Goal: Task Accomplishment & Management: Manage account settings

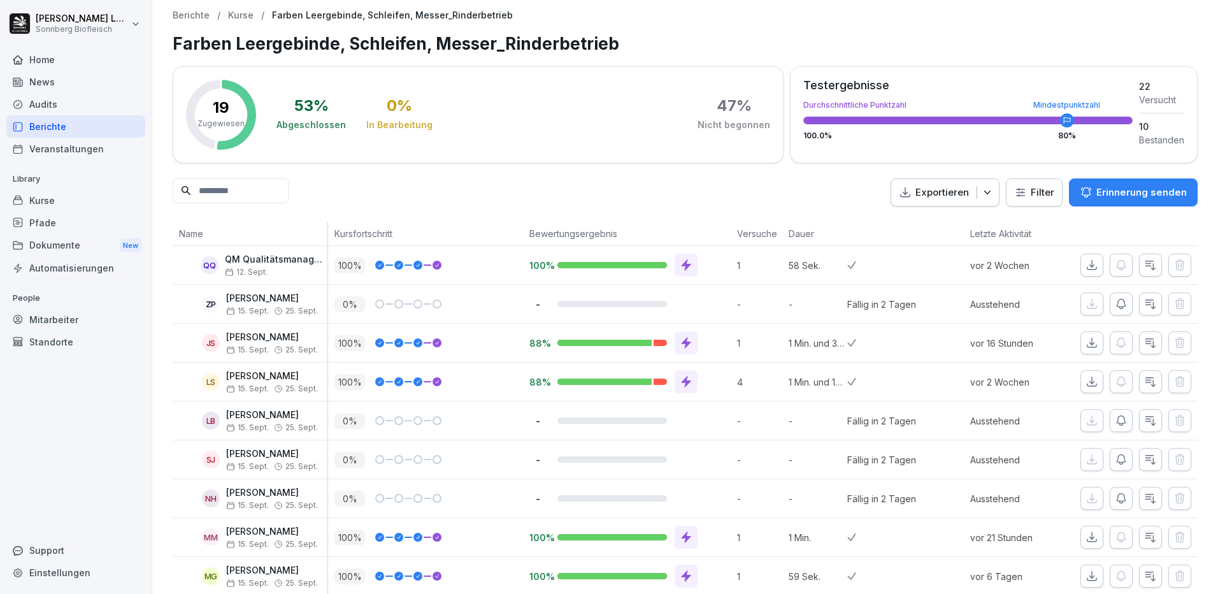
scroll to position [165, 0]
click at [283, 299] on p "[PERSON_NAME]" at bounding box center [272, 298] width 92 height 11
drag, startPoint x: 414, startPoint y: 305, endPoint x: 450, endPoint y: 306, distance: 36.3
click at [415, 305] on div at bounding box center [417, 303] width 9 height 9
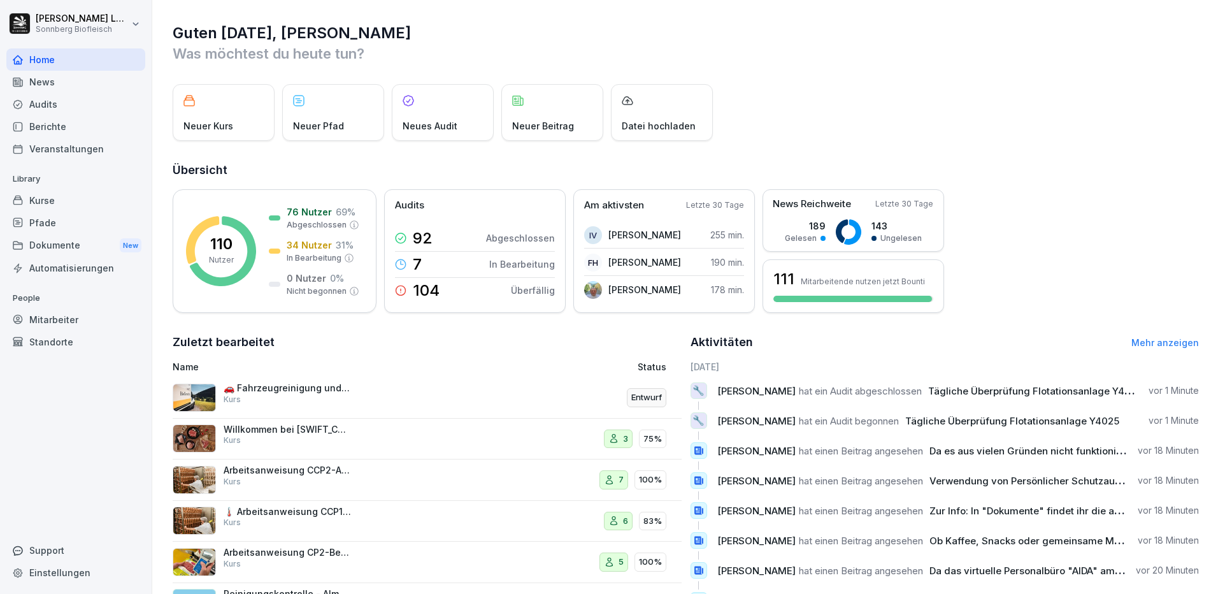
click at [61, 324] on div "Mitarbeiter" at bounding box center [75, 319] width 139 height 22
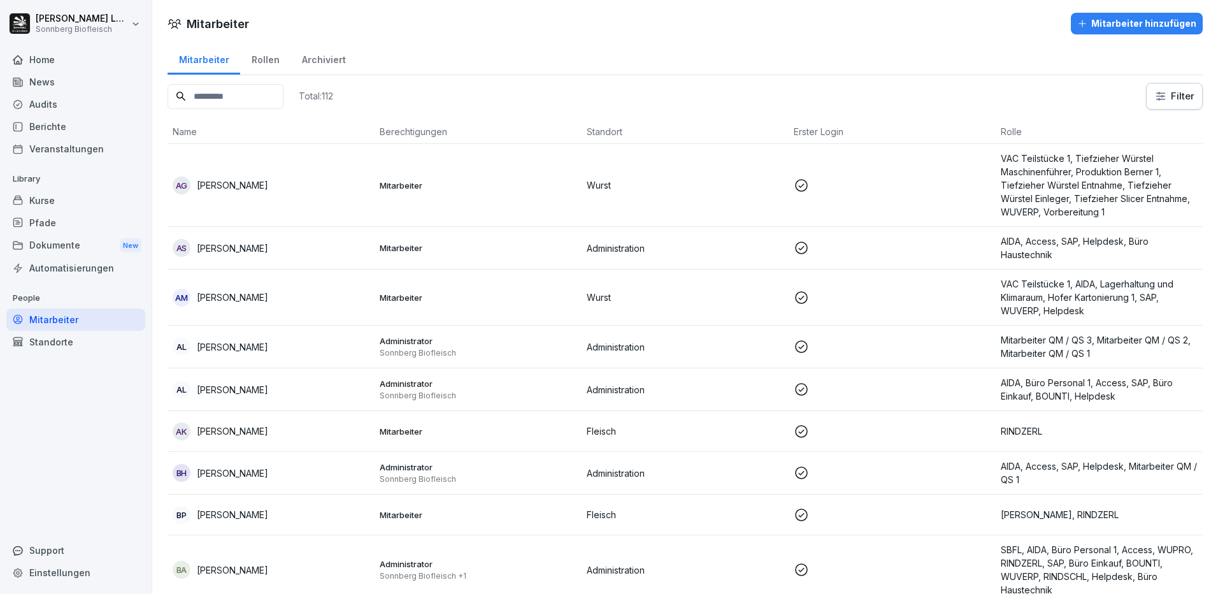
click at [226, 95] on input at bounding box center [226, 96] width 116 height 25
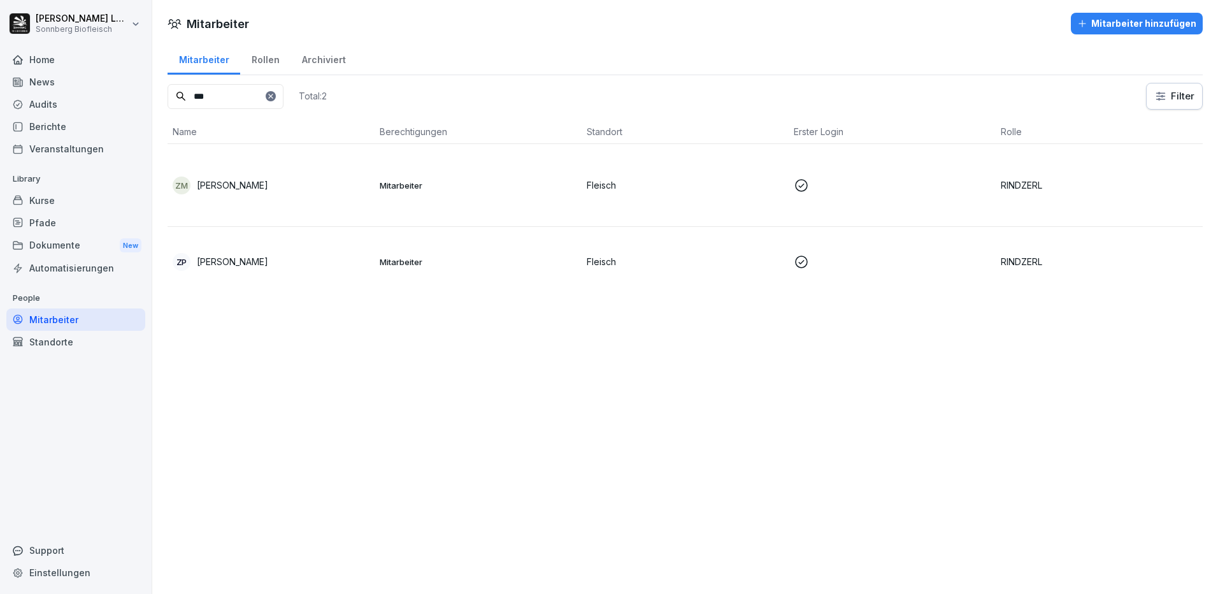
type input "***"
click at [244, 253] on div "ZP Zoltan Piszkor" at bounding box center [271, 262] width 197 height 18
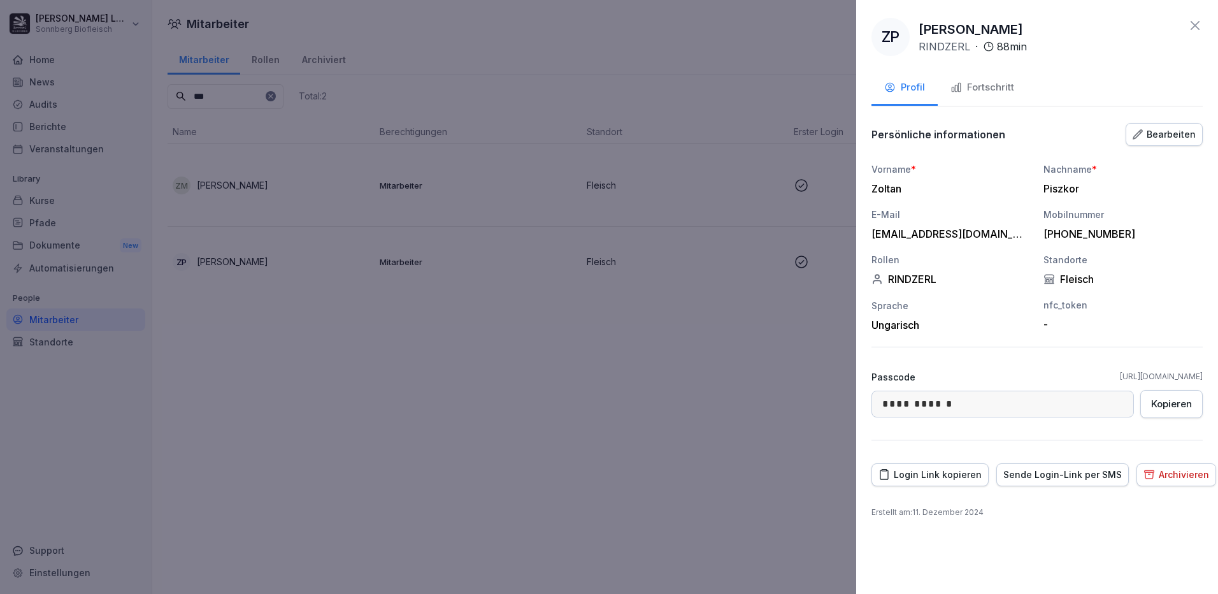
click at [933, 473] on div "Login Link kopieren" at bounding box center [929, 475] width 103 height 14
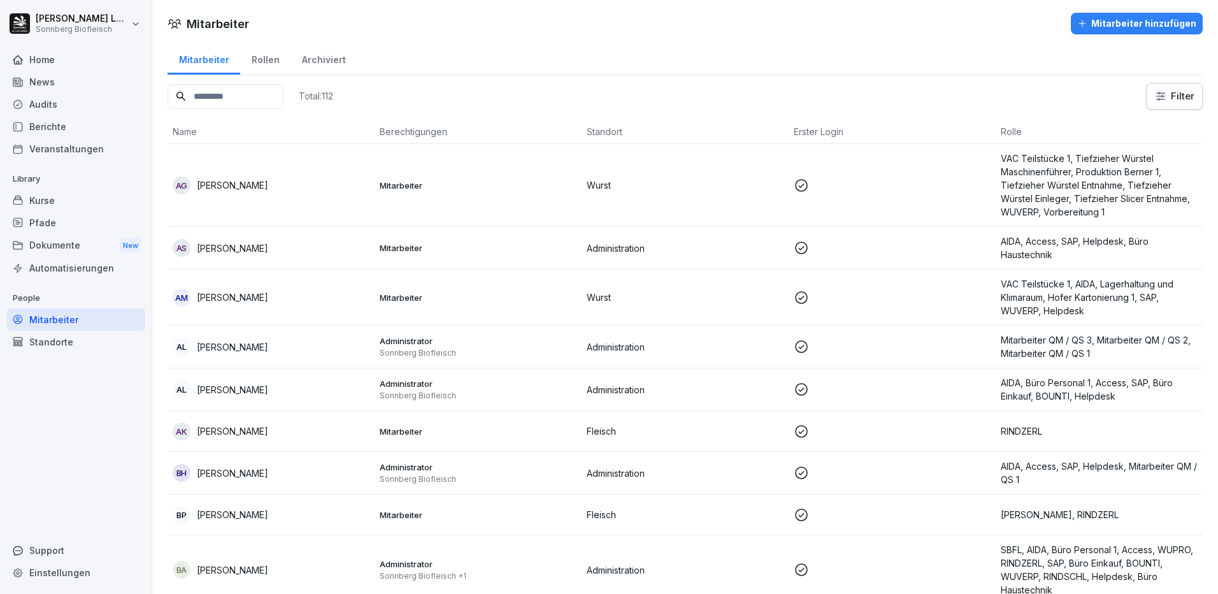
click at [225, 94] on input at bounding box center [226, 96] width 116 height 25
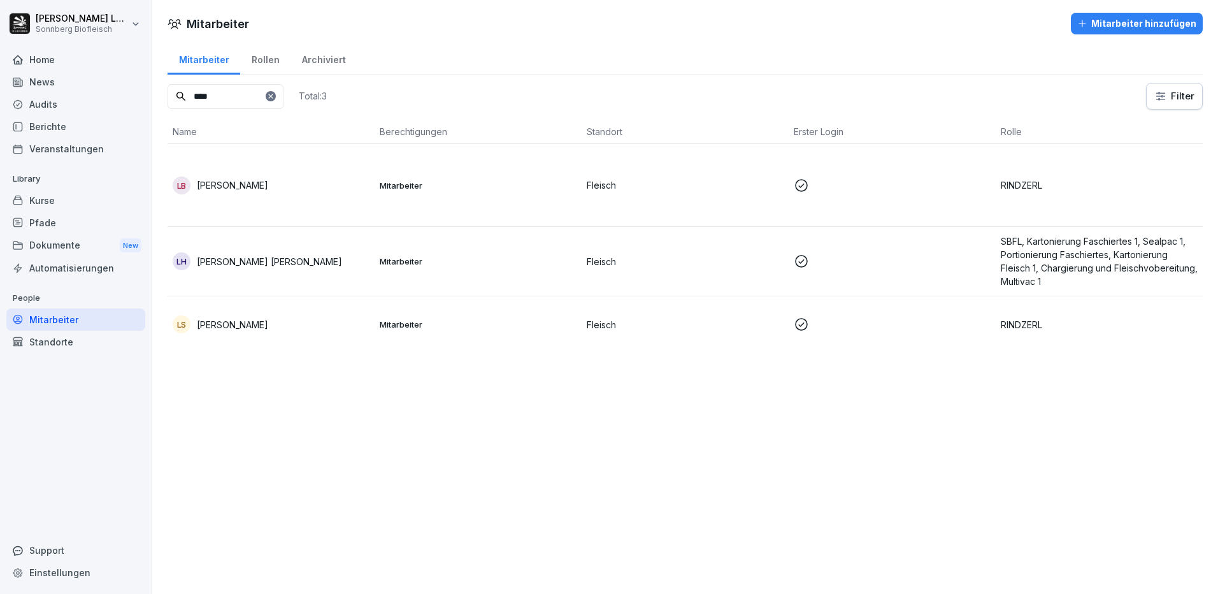
click at [280, 183] on div "LB [PERSON_NAME]" at bounding box center [271, 185] width 197 height 18
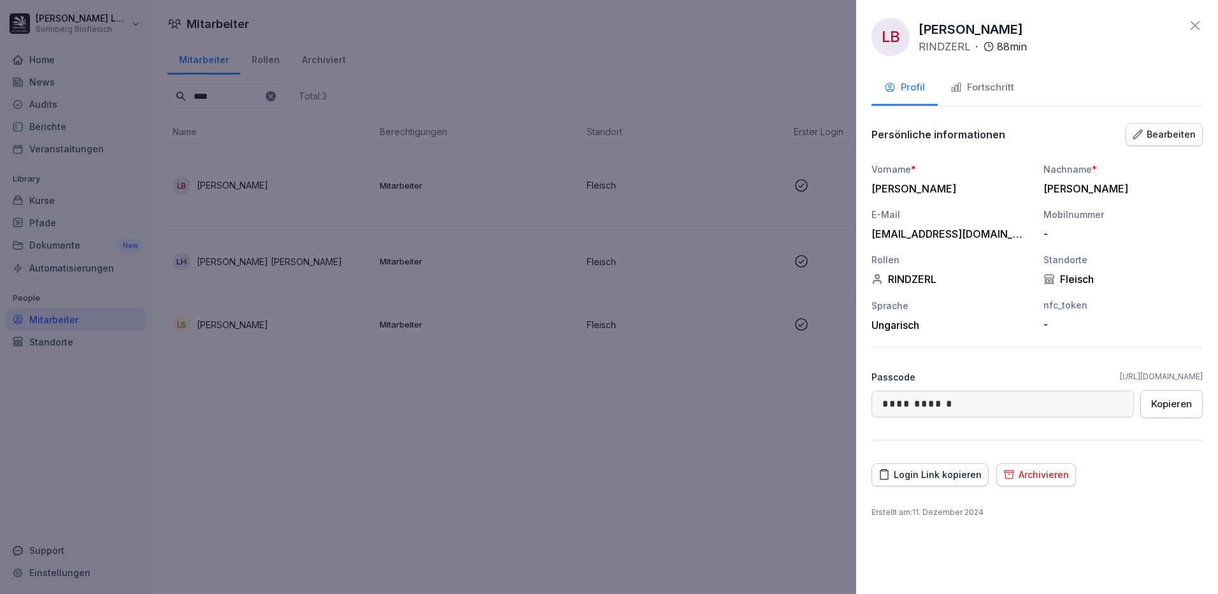
click at [969, 473] on div "Login Link kopieren" at bounding box center [929, 475] width 103 height 14
click at [485, 12] on div at bounding box center [609, 297] width 1218 height 594
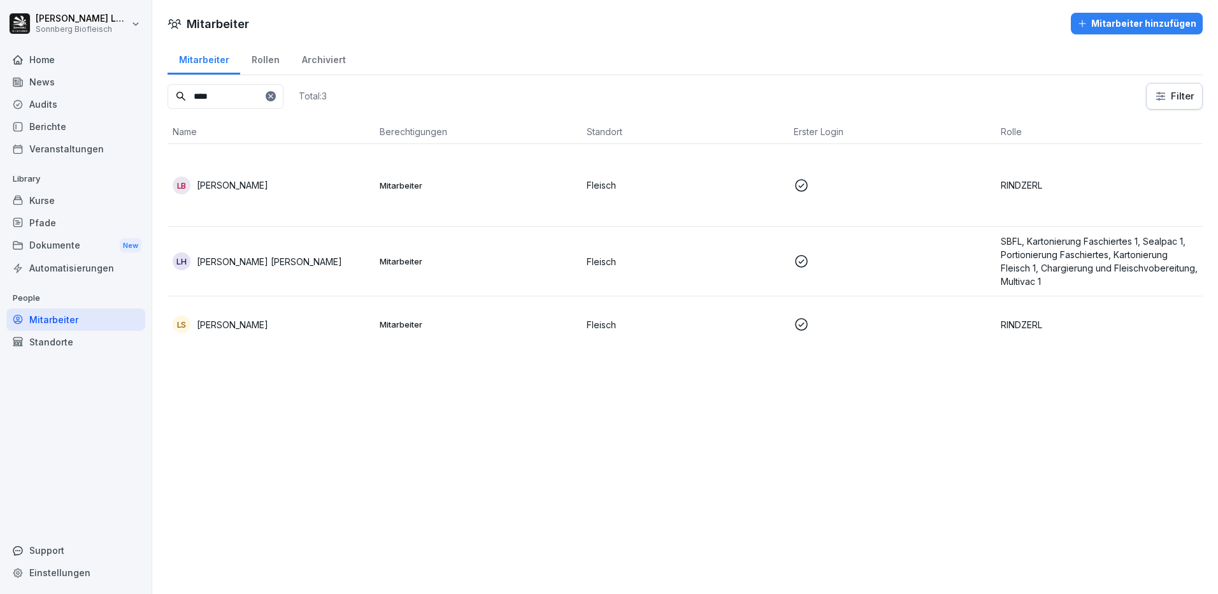
click at [262, 97] on input "****" at bounding box center [226, 96] width 116 height 25
type input "*"
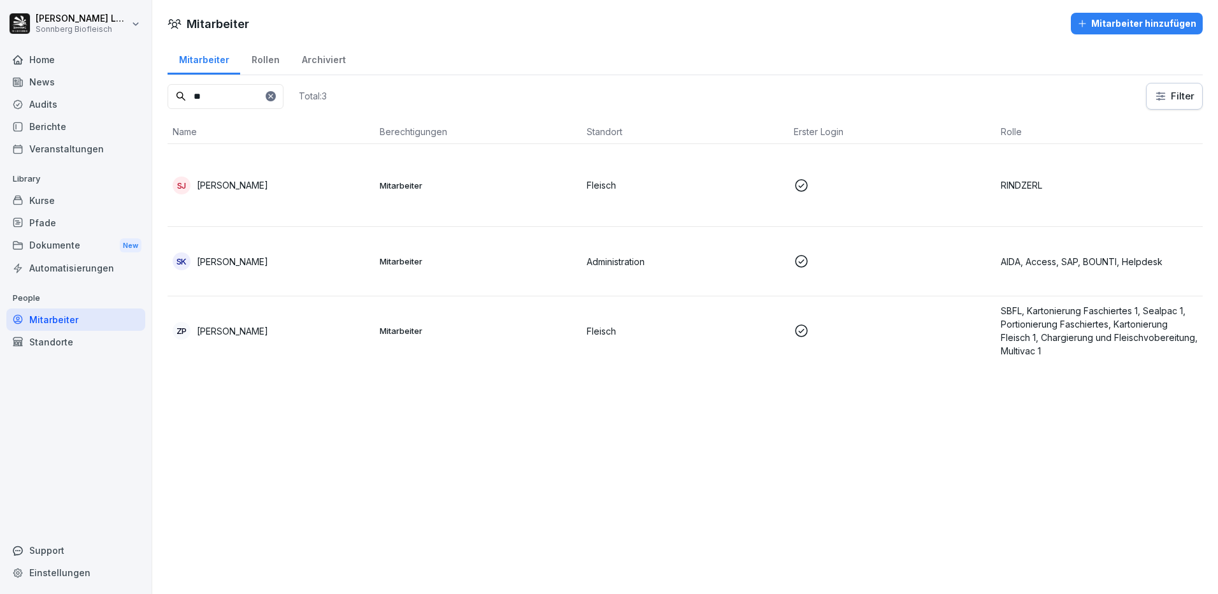
type input "*"
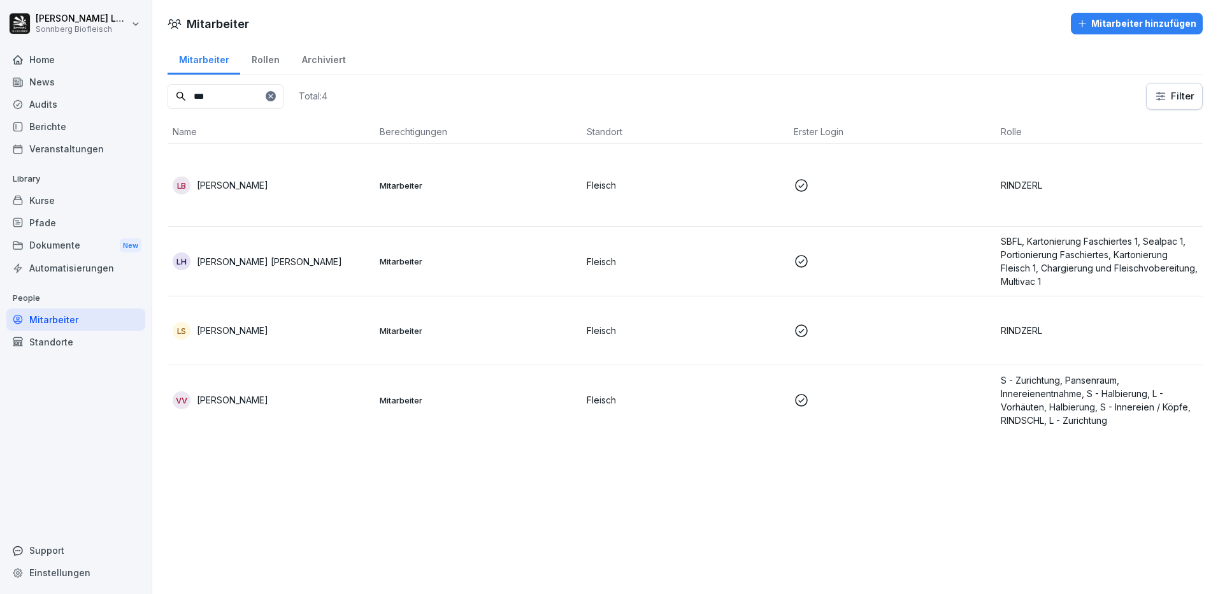
type input "***"
click at [273, 94] on icon at bounding box center [270, 96] width 4 height 4
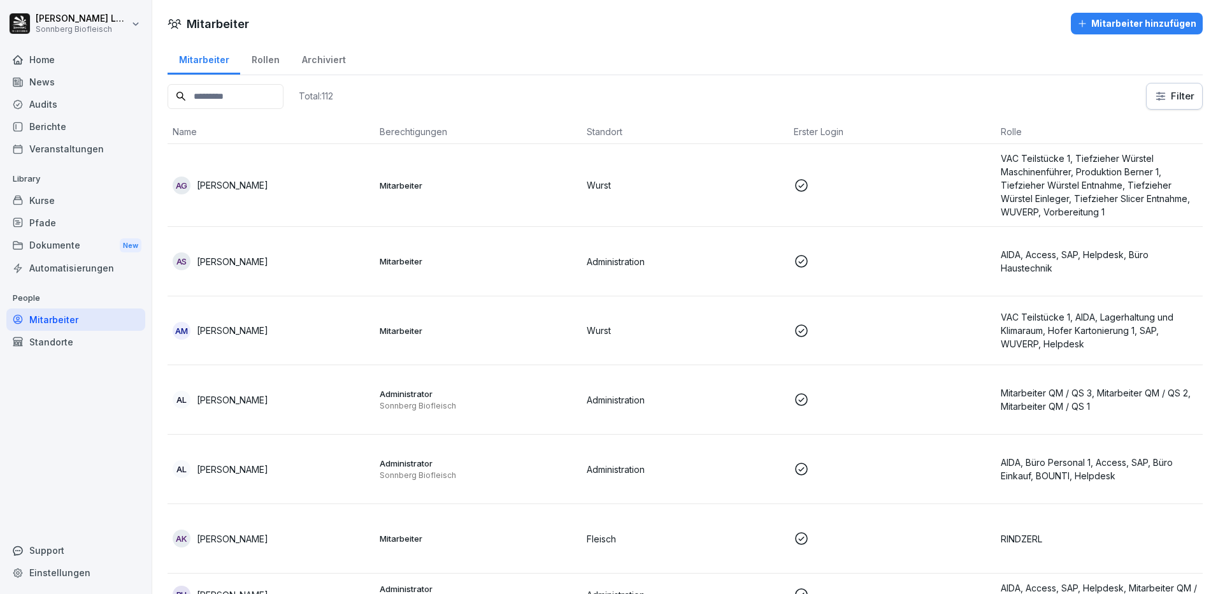
drag, startPoint x: 452, startPoint y: 17, endPoint x: 468, endPoint y: 54, distance: 40.5
click at [459, 22] on div "Mitarbeiter Mitarbeiter hinzufügen" at bounding box center [685, 24] width 1066 height 22
click at [232, 94] on input at bounding box center [226, 96] width 116 height 25
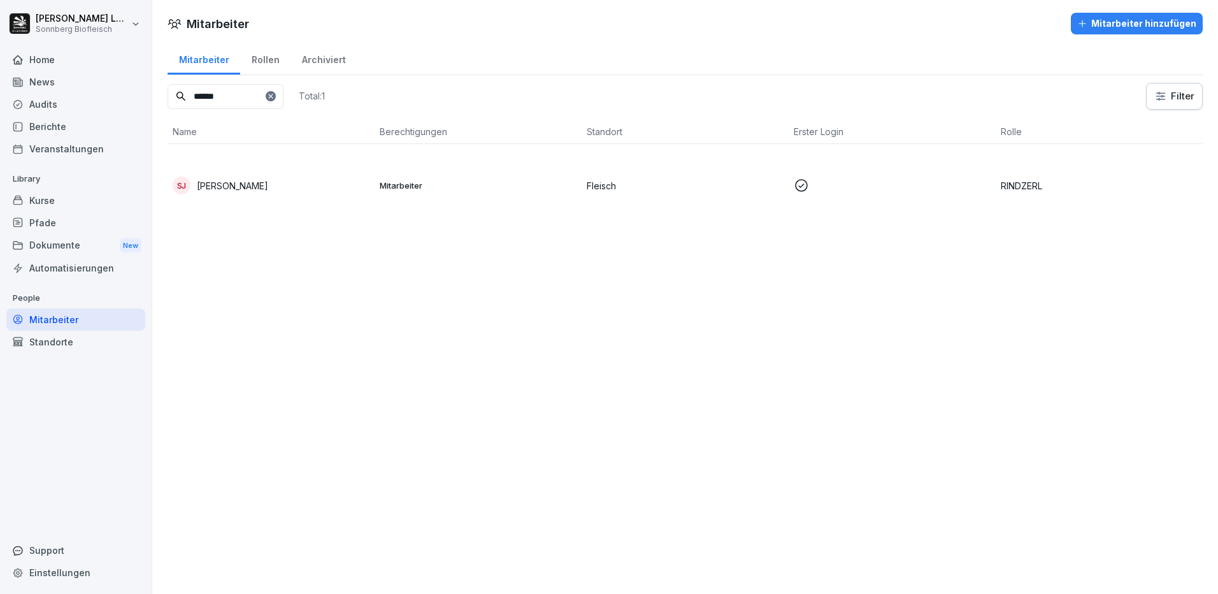
click at [254, 189] on p "[PERSON_NAME]" at bounding box center [232, 185] width 71 height 13
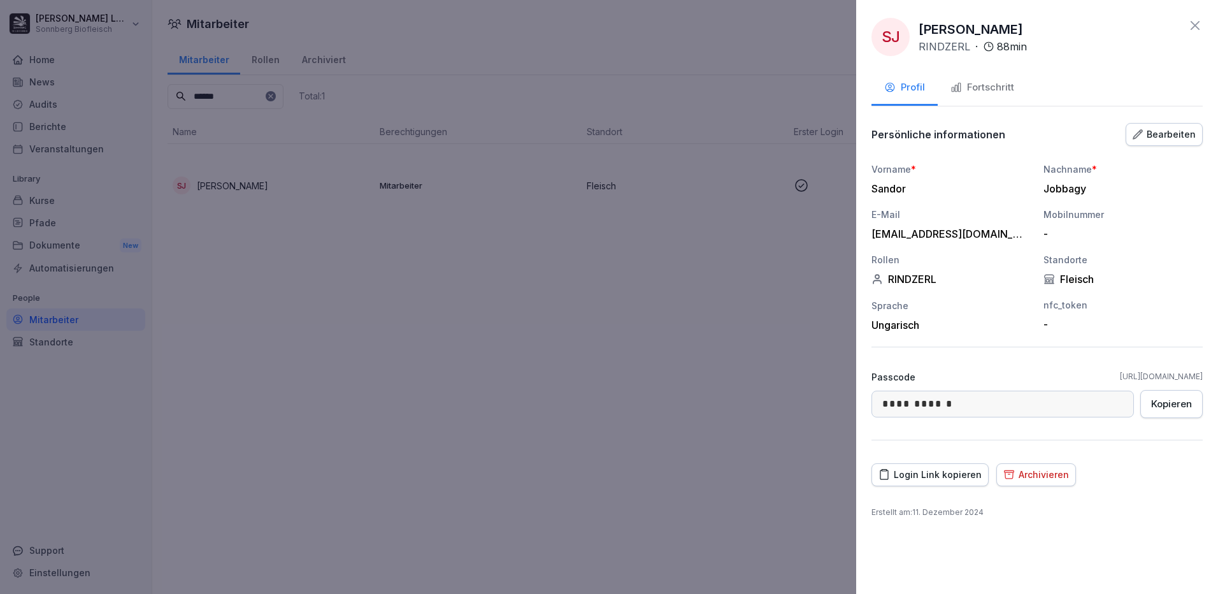
click at [919, 474] on div "Login Link kopieren" at bounding box center [929, 475] width 103 height 14
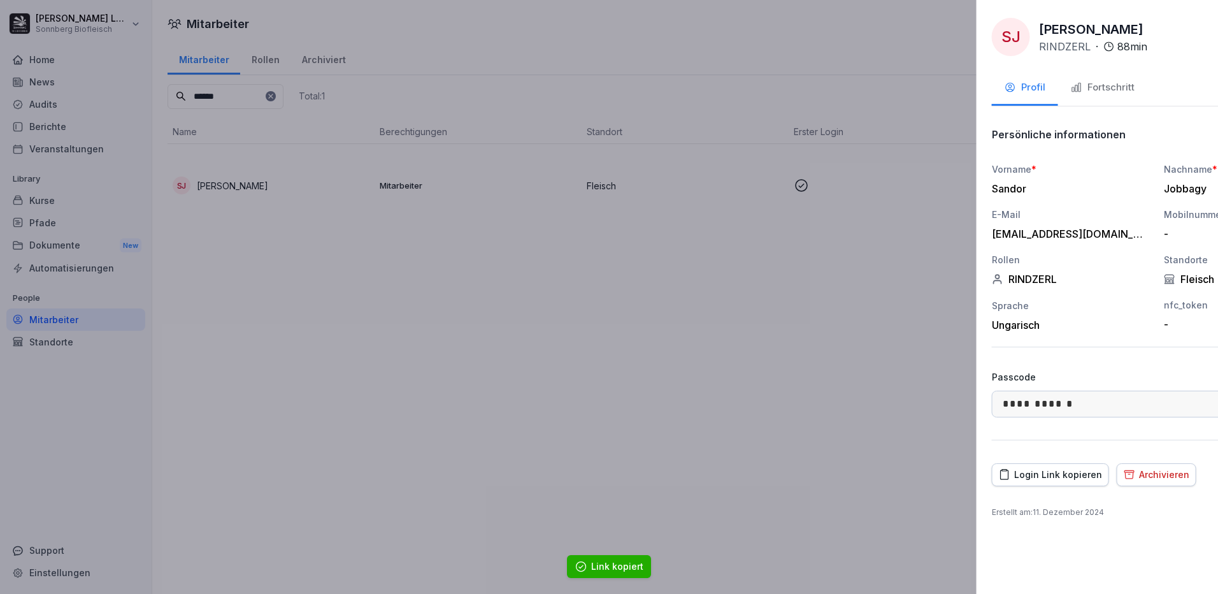
click at [409, 433] on div at bounding box center [609, 297] width 1218 height 594
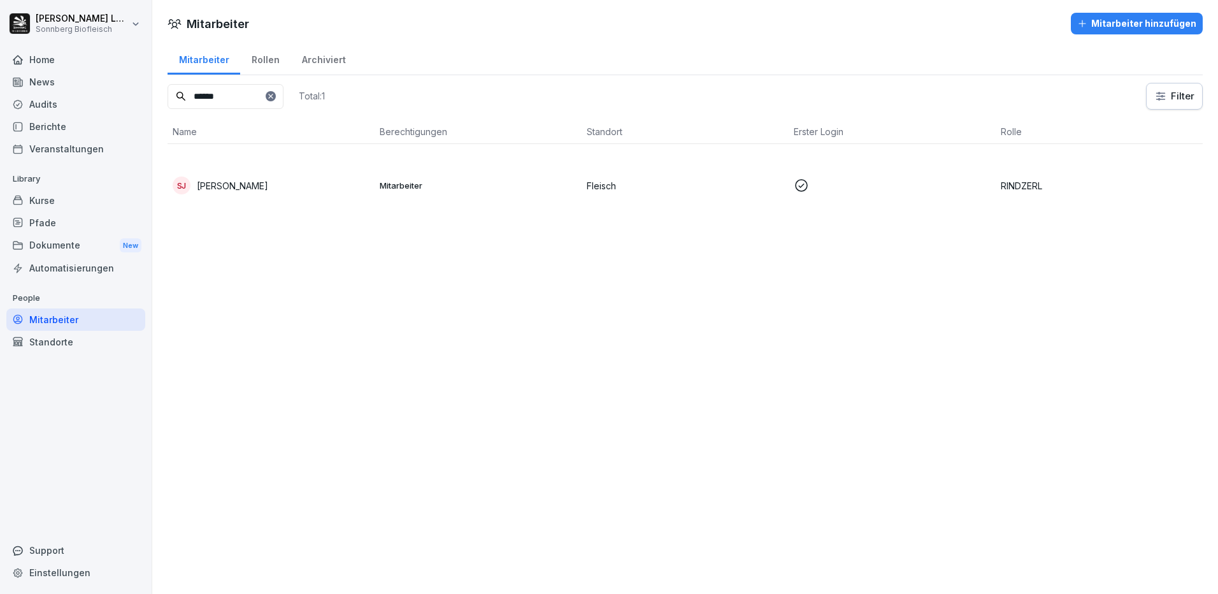
drag, startPoint x: 403, startPoint y: 41, endPoint x: 410, endPoint y: 52, distance: 12.4
click at [404, 41] on div "Mitarbeiter Mitarbeiter hinzufügen Mitarbeiter Rollen Archiviert ****** Total: …" at bounding box center [685, 118] width 1066 height 237
click at [262, 93] on input "******" at bounding box center [226, 96] width 116 height 25
type input "*"
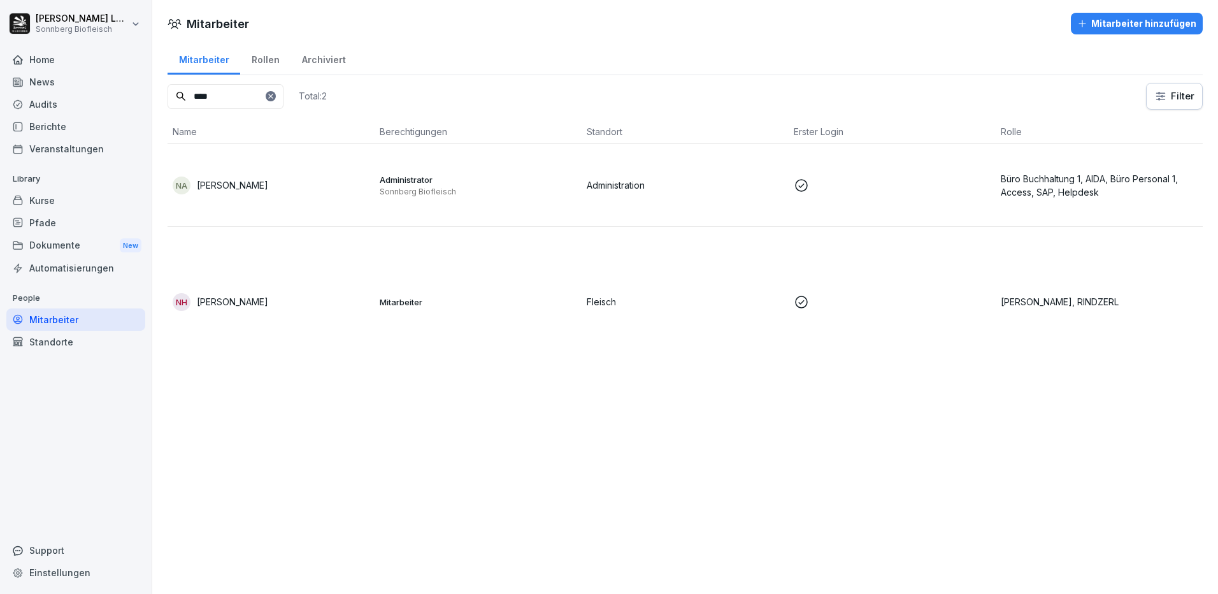
type input "****"
click at [299, 292] on td "NH [PERSON_NAME]" at bounding box center [271, 302] width 207 height 150
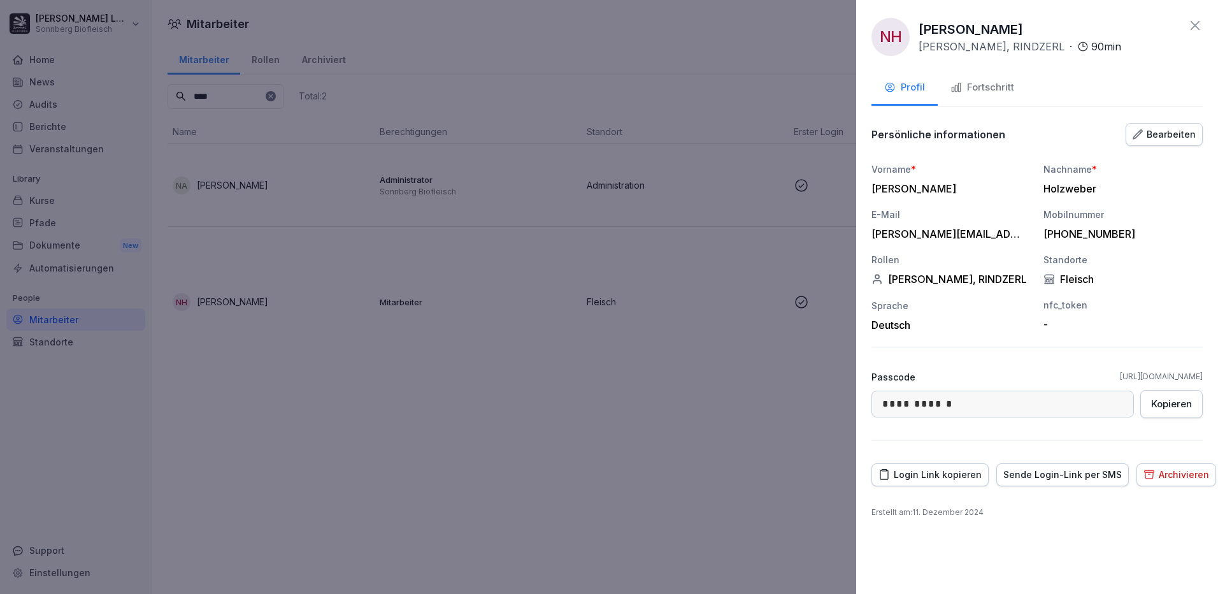
click at [941, 468] on div "Login Link kopieren" at bounding box center [929, 475] width 103 height 14
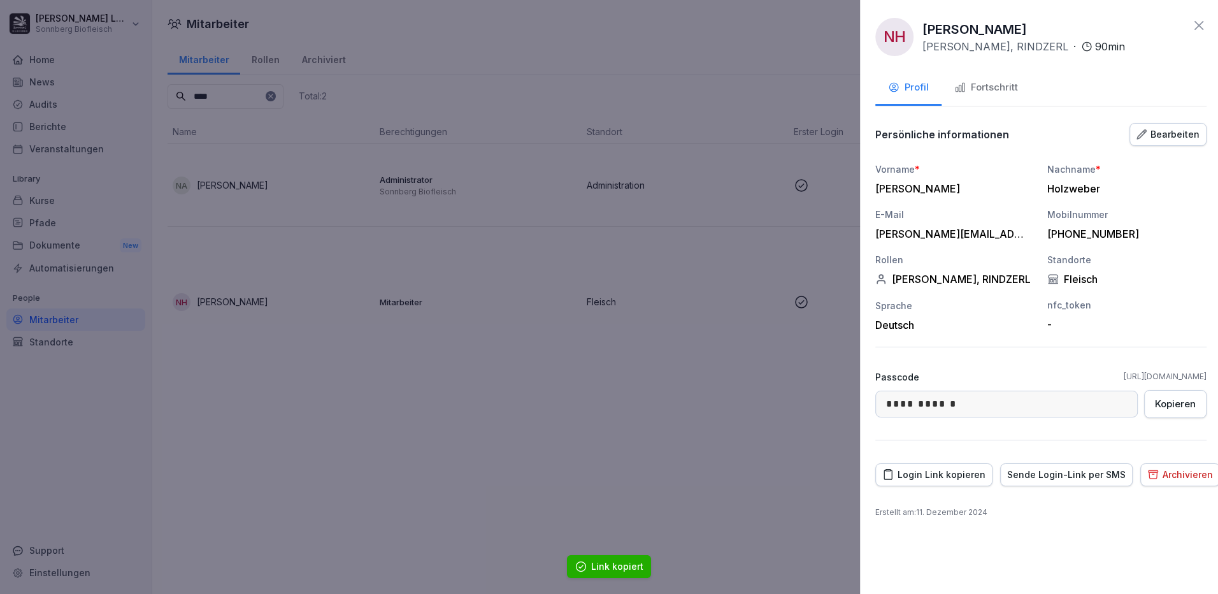
click at [267, 547] on div at bounding box center [609, 297] width 1218 height 594
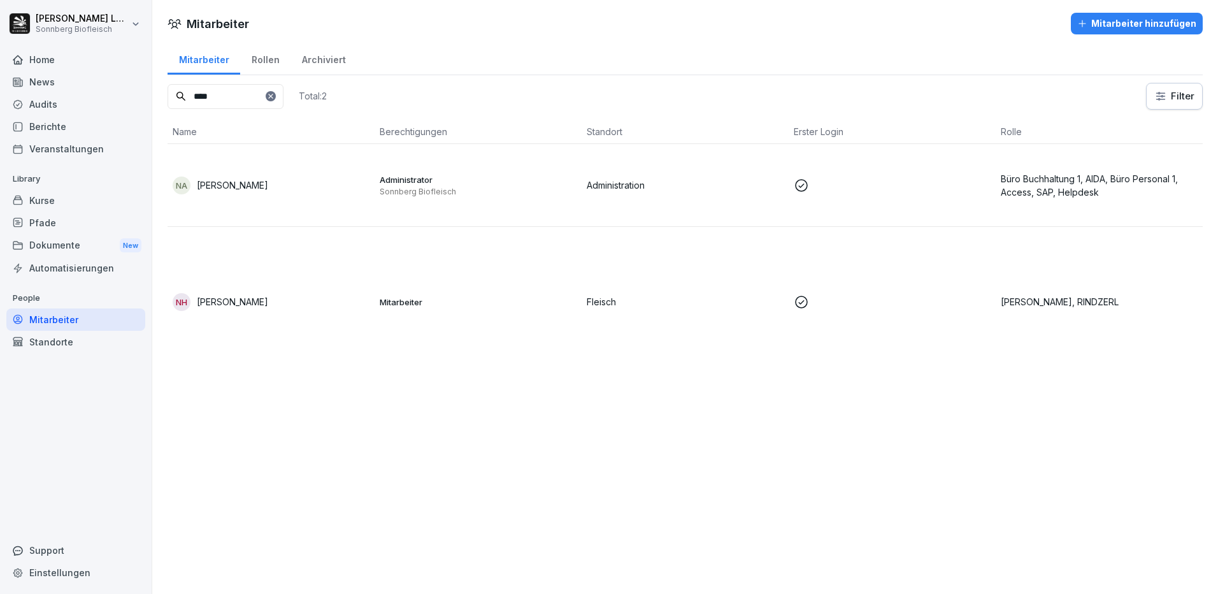
click at [417, 51] on div "Mitarbeiter Rollen Archiviert" at bounding box center [685, 58] width 1035 height 33
click at [275, 96] on icon at bounding box center [271, 96] width 8 height 8
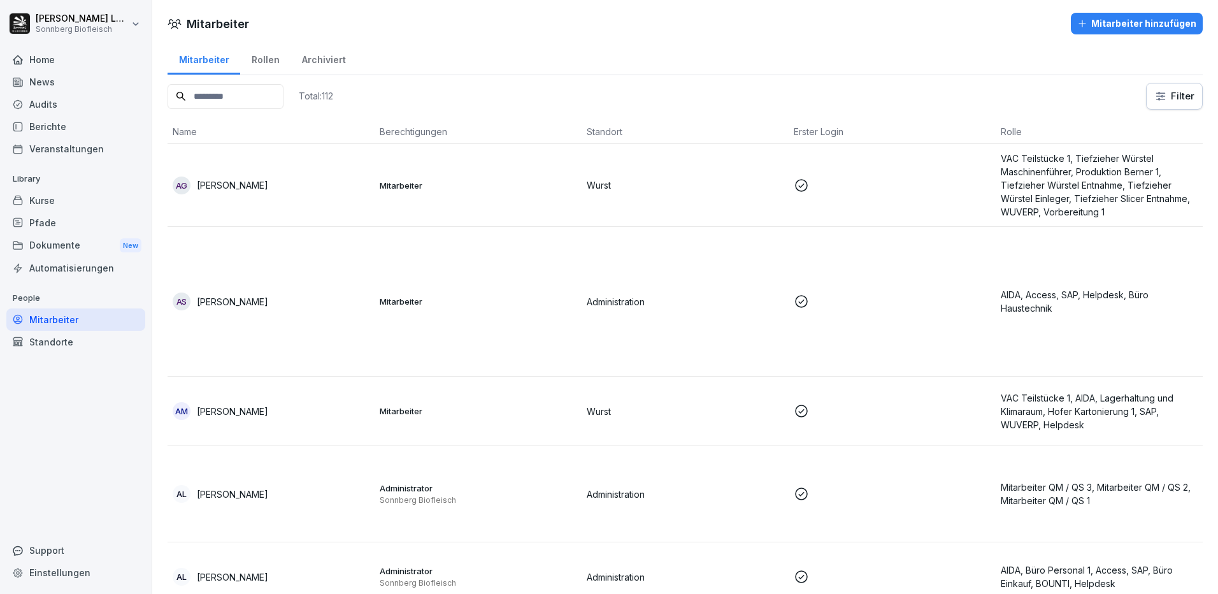
click at [278, 99] on input at bounding box center [226, 96] width 116 height 25
type input "*"
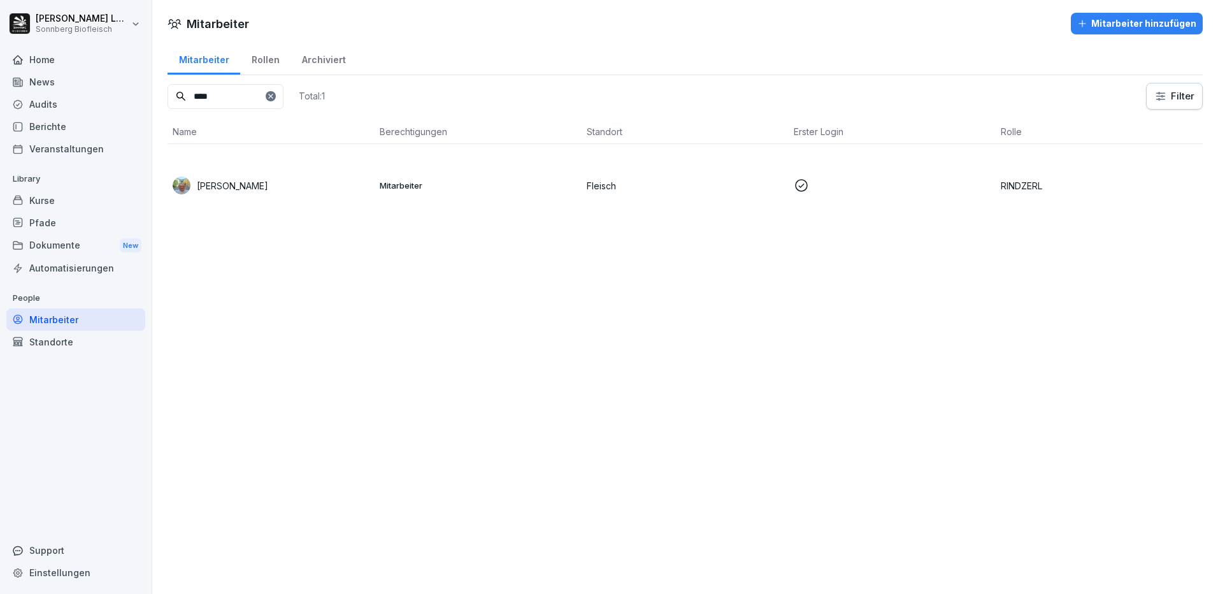
type input "****"
click at [263, 184] on div "[PERSON_NAME]" at bounding box center [271, 185] width 197 height 18
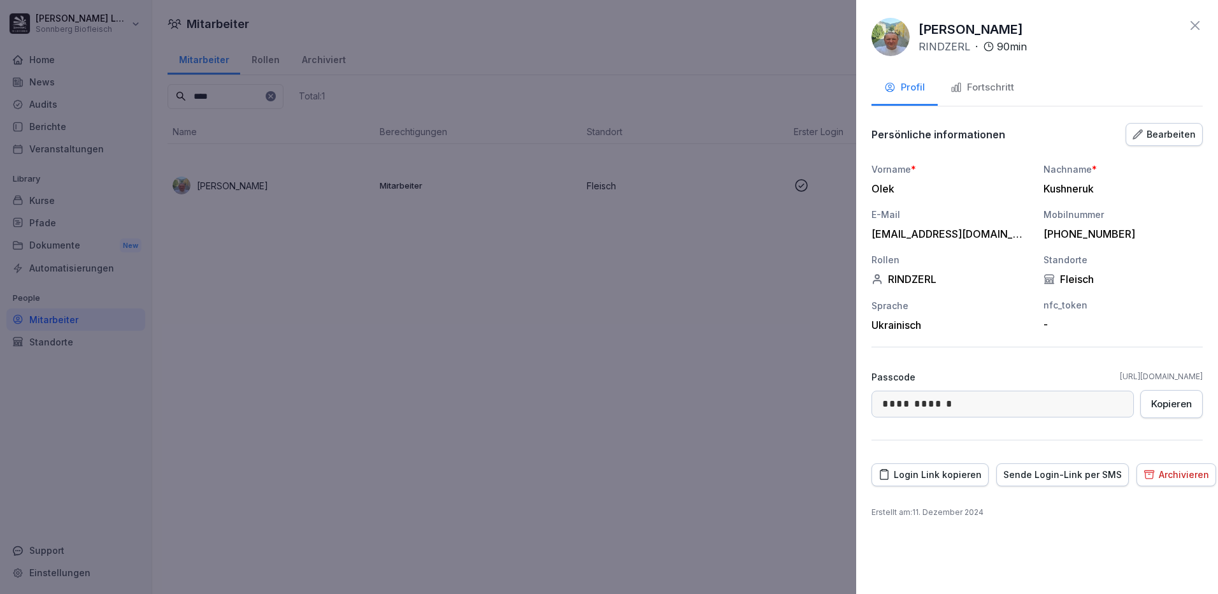
click at [932, 472] on div "Login Link kopieren" at bounding box center [929, 475] width 103 height 14
drag, startPoint x: 341, startPoint y: 410, endPoint x: 335, endPoint y: 415, distance: 7.7
click at [340, 410] on div at bounding box center [609, 297] width 1218 height 594
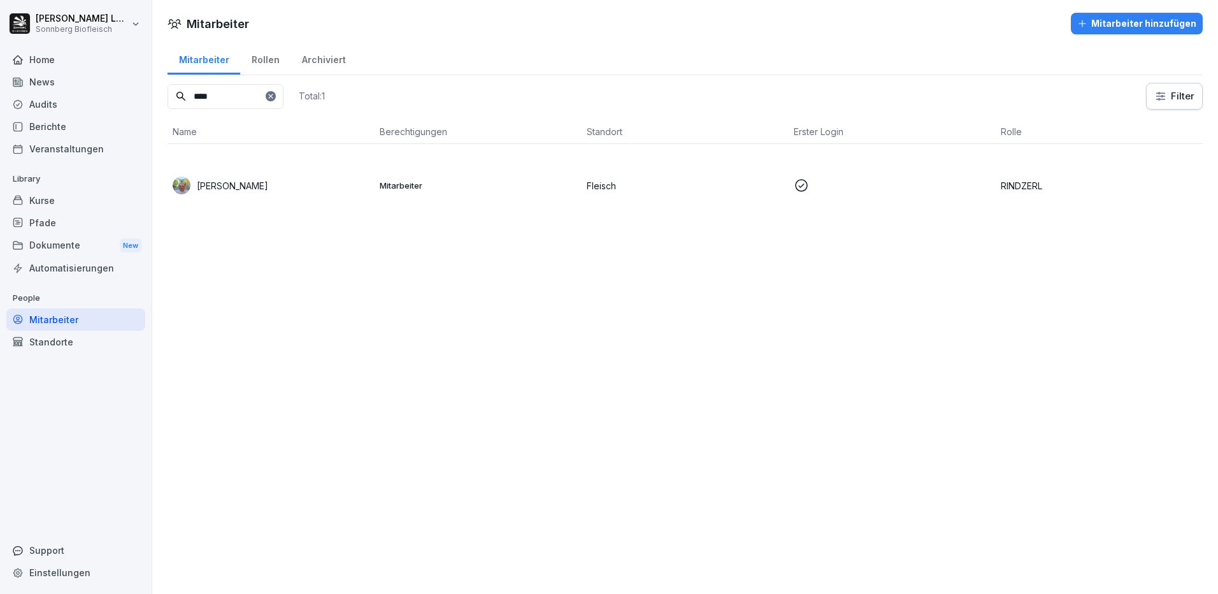
drag, startPoint x: 492, startPoint y: 28, endPoint x: 482, endPoint y: 31, distance: 10.5
click at [492, 28] on div "Mitarbeiter Mitarbeiter hinzufügen" at bounding box center [685, 24] width 1066 height 22
click at [275, 95] on icon at bounding box center [271, 96] width 8 height 8
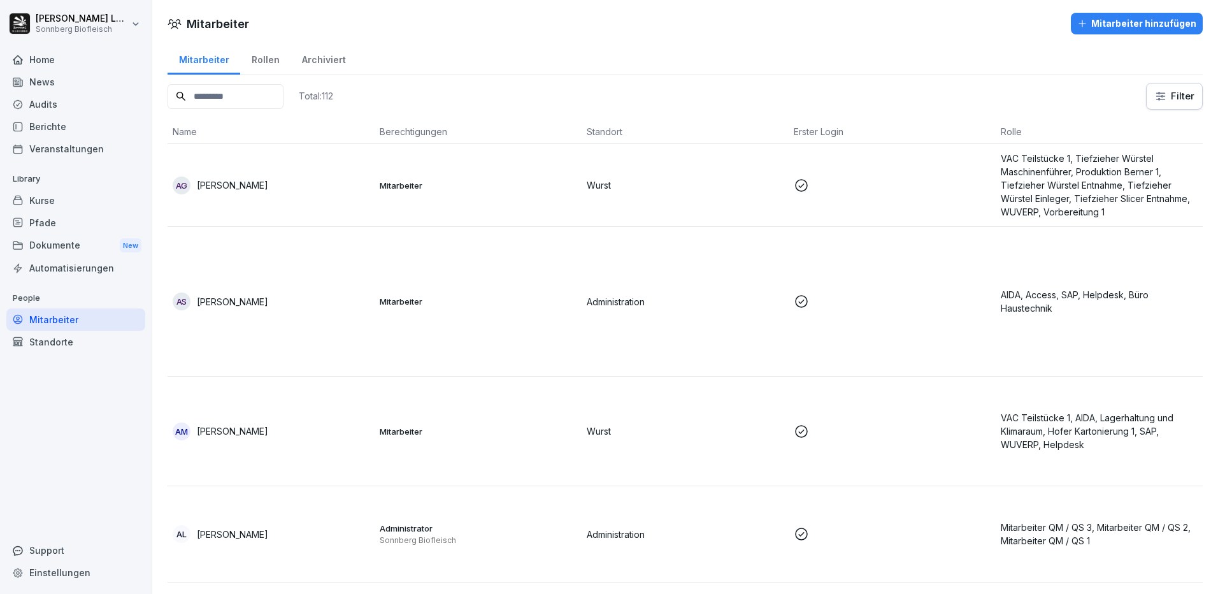
click at [268, 92] on input at bounding box center [226, 96] width 116 height 25
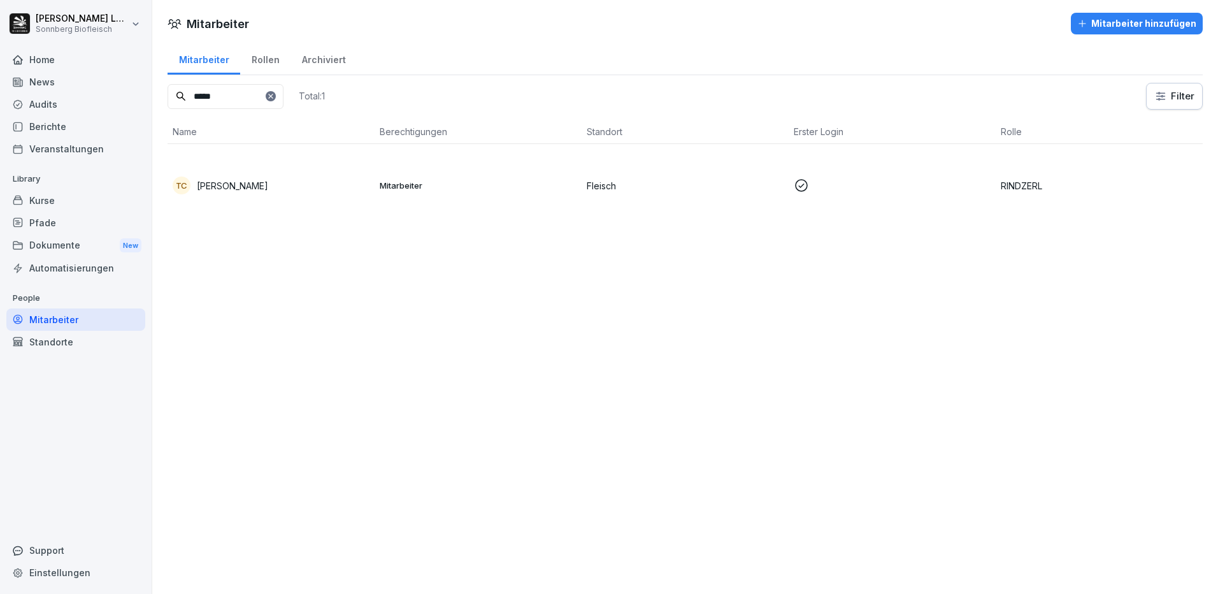
type input "*****"
click at [232, 192] on div "[PERSON_NAME]" at bounding box center [271, 185] width 197 height 18
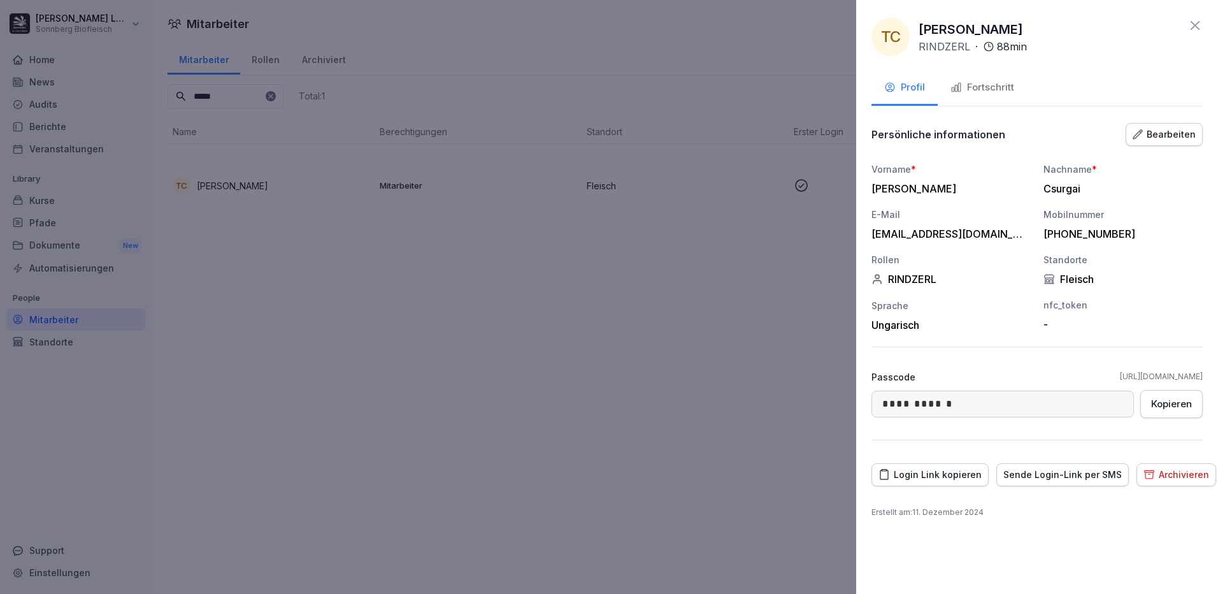
drag, startPoint x: 938, startPoint y: 471, endPoint x: 703, endPoint y: 422, distance: 240.1
click at [938, 471] on div "Login Link kopieren" at bounding box center [929, 475] width 103 height 14
click at [471, 371] on div at bounding box center [609, 297] width 1218 height 594
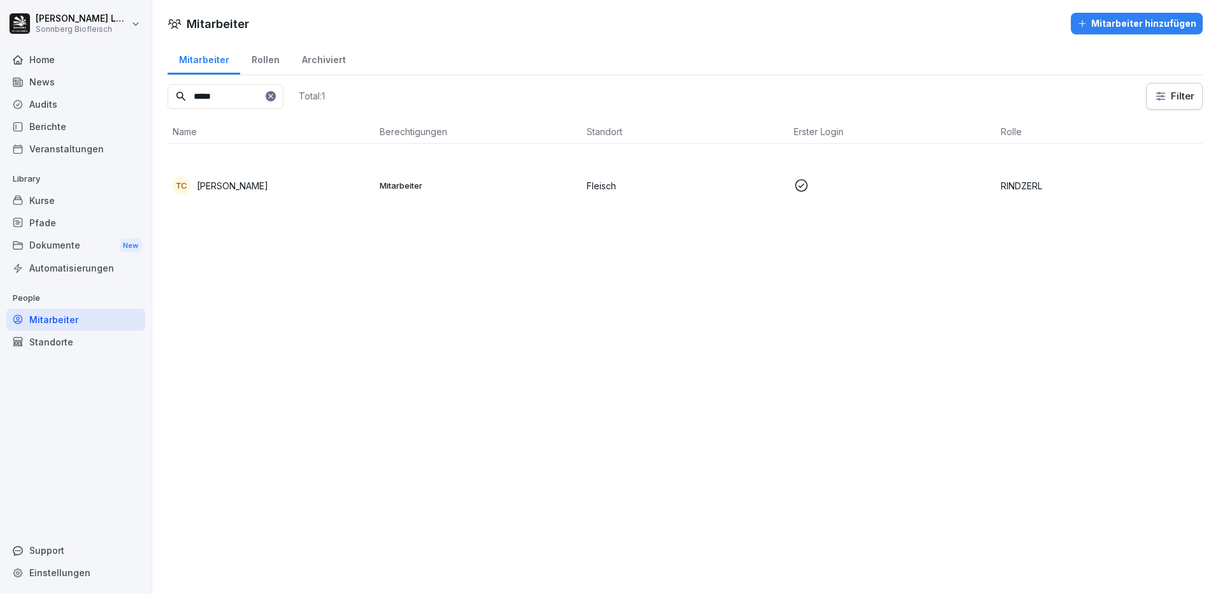
drag, startPoint x: 381, startPoint y: 40, endPoint x: 352, endPoint y: 56, distance: 32.8
click at [380, 39] on div "Mitarbeiter Mitarbeiter hinzufügen Mitarbeiter Rollen Archiviert ***** Total: 1…" at bounding box center [685, 118] width 1066 height 237
click at [275, 97] on icon at bounding box center [271, 96] width 8 height 8
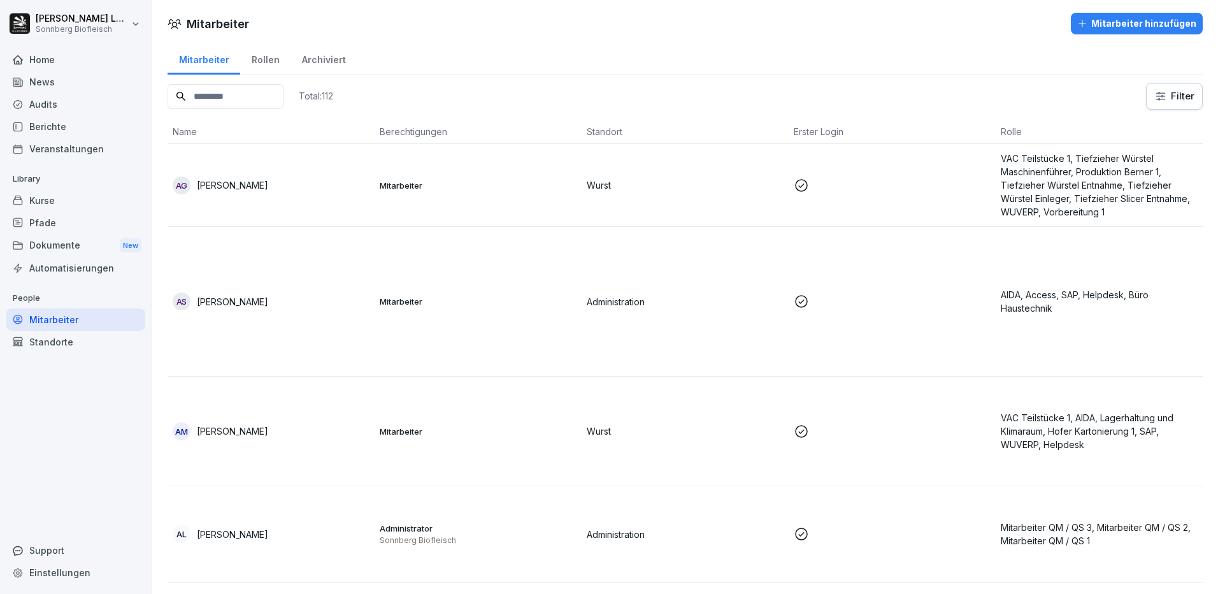
click at [266, 94] on input at bounding box center [226, 96] width 116 height 25
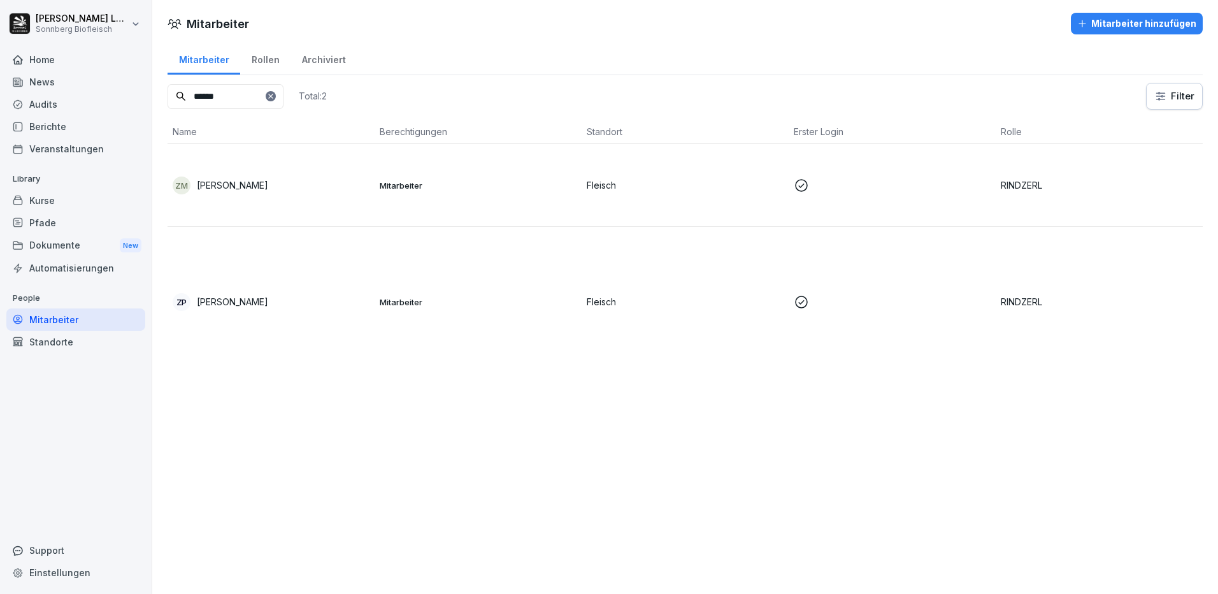
type input "******"
click at [249, 182] on p "[PERSON_NAME]" at bounding box center [232, 184] width 71 height 13
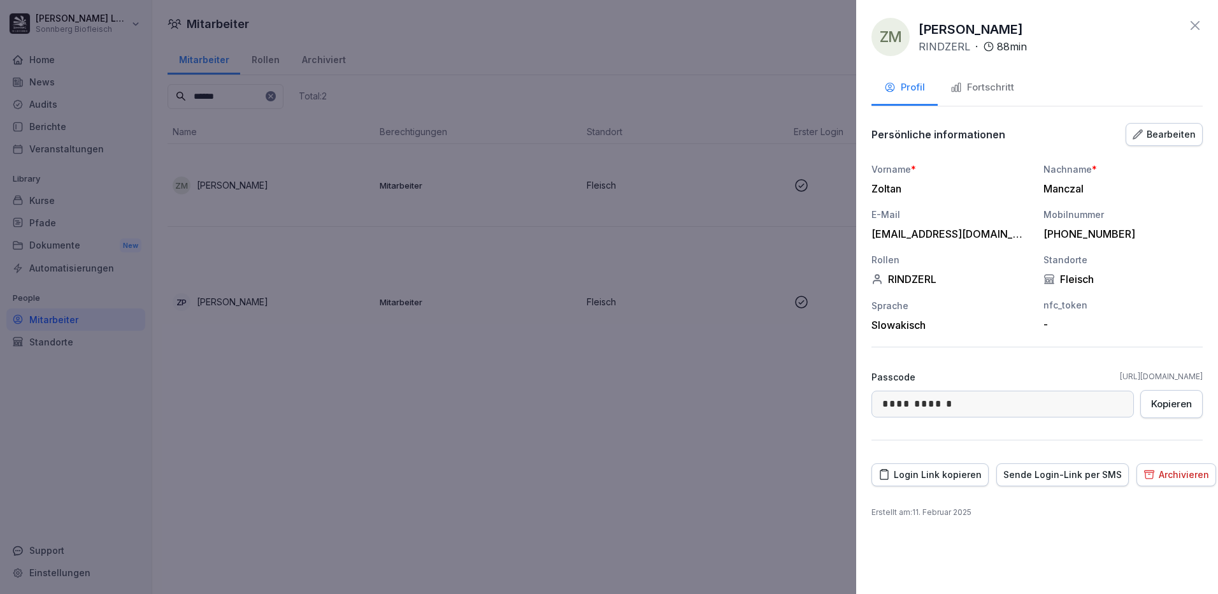
click at [948, 473] on div "Login Link kopieren" at bounding box center [929, 475] width 103 height 14
click at [410, 424] on div at bounding box center [609, 297] width 1218 height 594
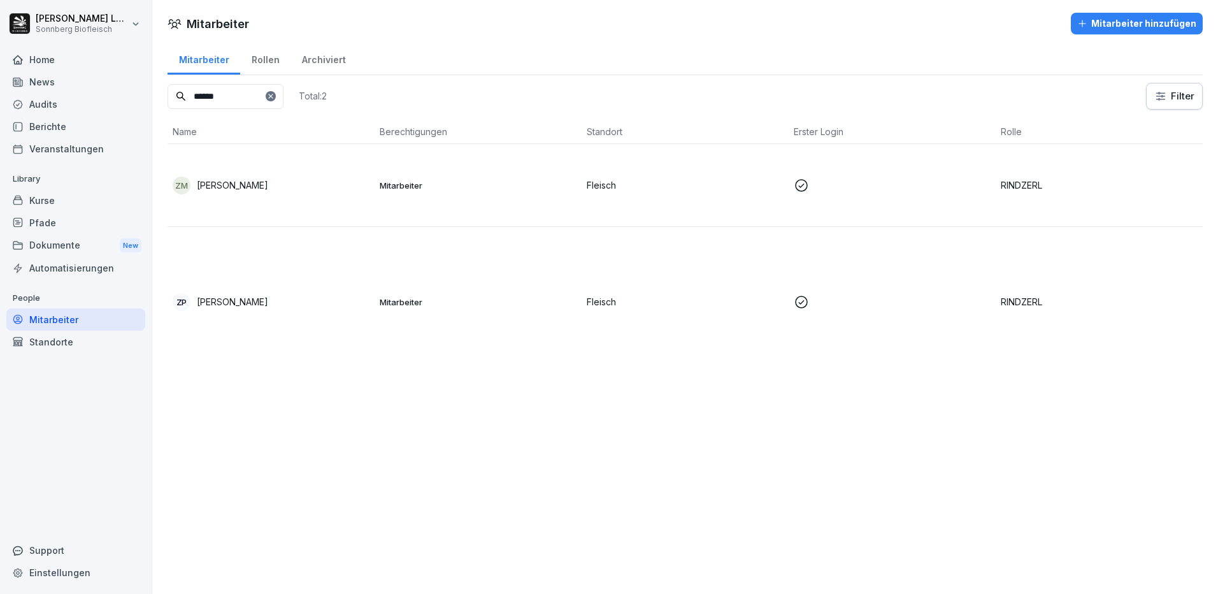
click at [403, 43] on div "Mitarbeiter Rollen Archiviert" at bounding box center [685, 58] width 1035 height 33
drag, startPoint x: 304, startPoint y: 97, endPoint x: 279, endPoint y: 101, distance: 25.8
click at [275, 97] on icon at bounding box center [271, 96] width 8 height 8
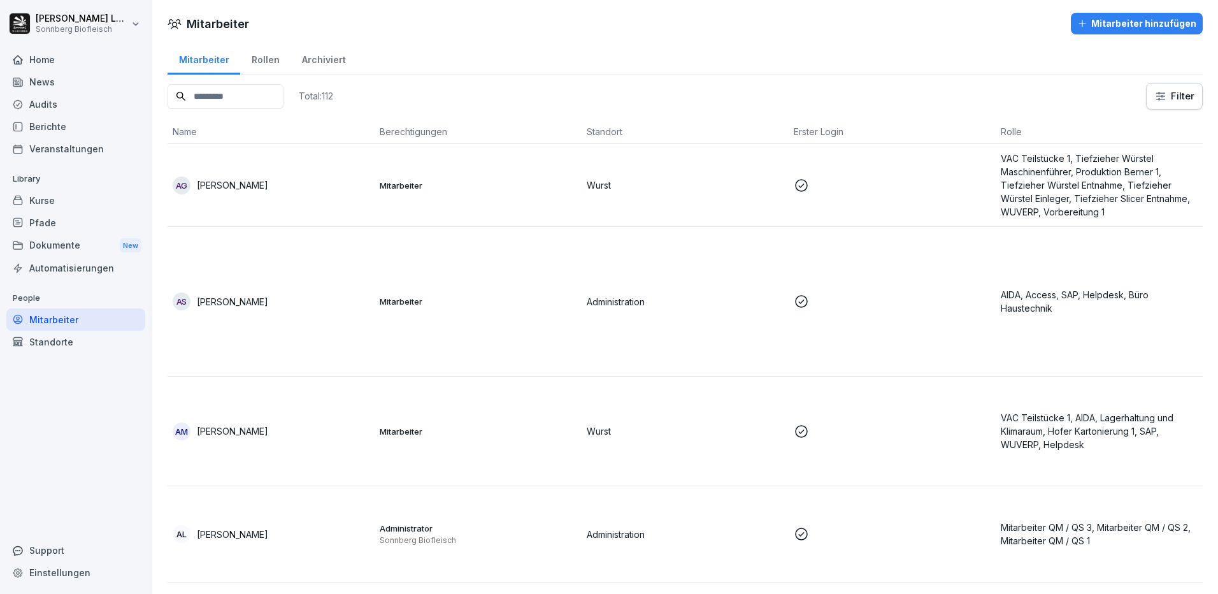
click at [273, 100] on input at bounding box center [226, 96] width 116 height 25
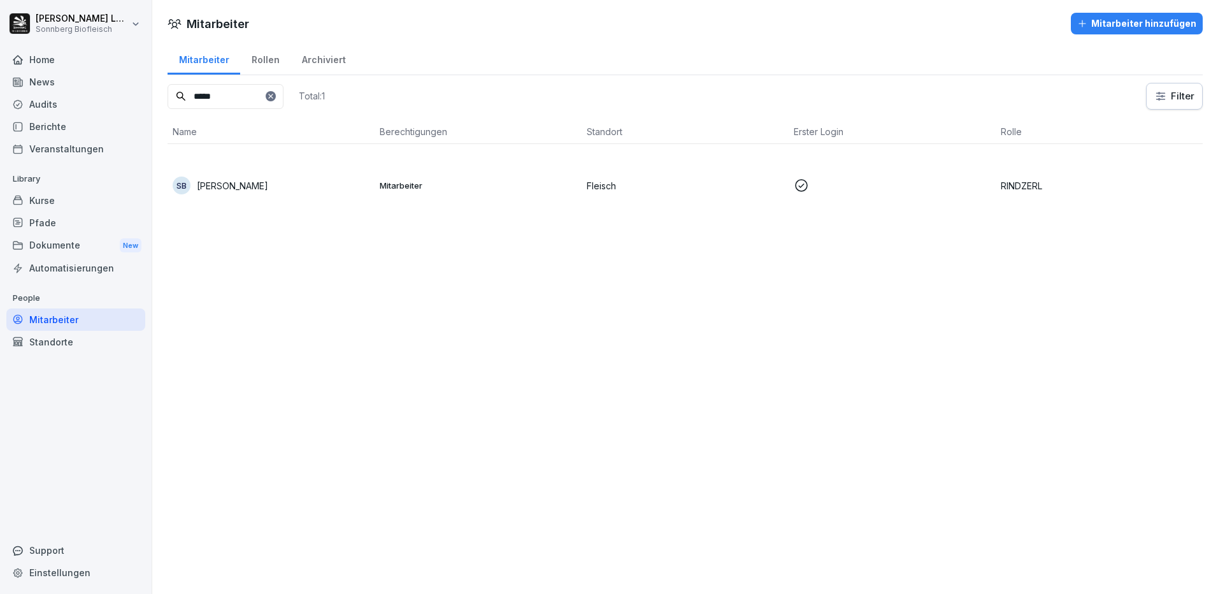
type input "*****"
click at [230, 183] on p "[PERSON_NAME]" at bounding box center [232, 185] width 71 height 13
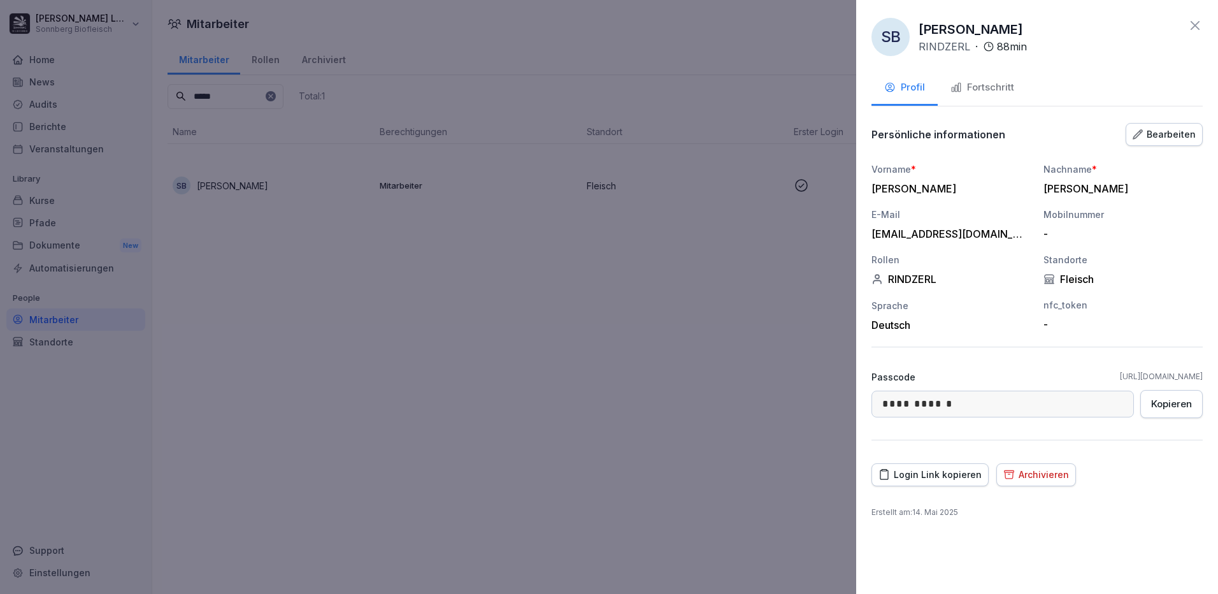
drag, startPoint x: 947, startPoint y: 470, endPoint x: 875, endPoint y: 448, distance: 74.6
click at [943, 470] on div "Login Link kopieren" at bounding box center [929, 475] width 103 height 14
click at [413, 406] on div at bounding box center [609, 297] width 1218 height 594
